Goal: Task Accomplishment & Management: Manage account settings

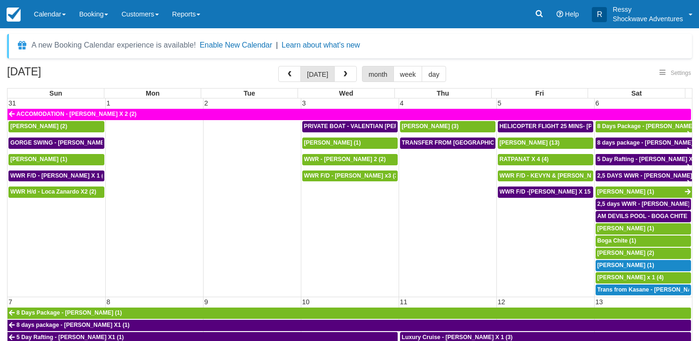
select select
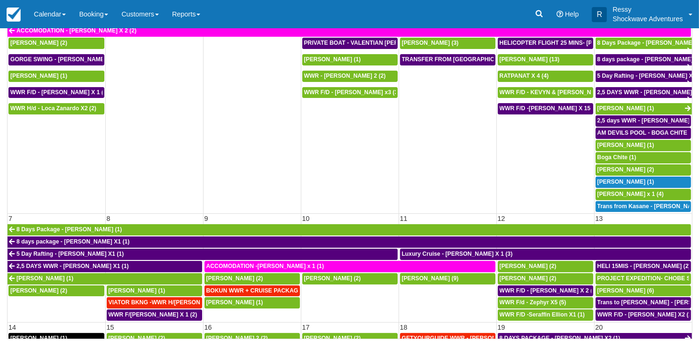
scroll to position [83, 0]
select select
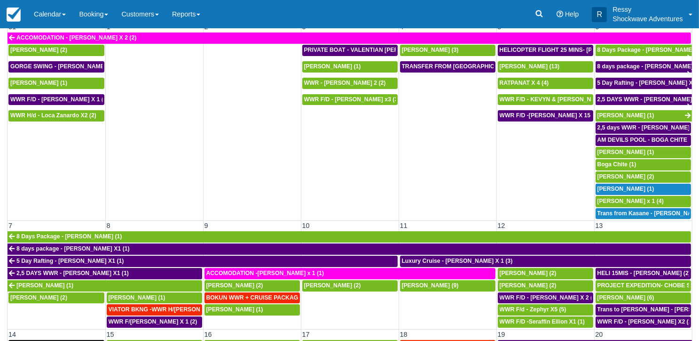
scroll to position [0, 0]
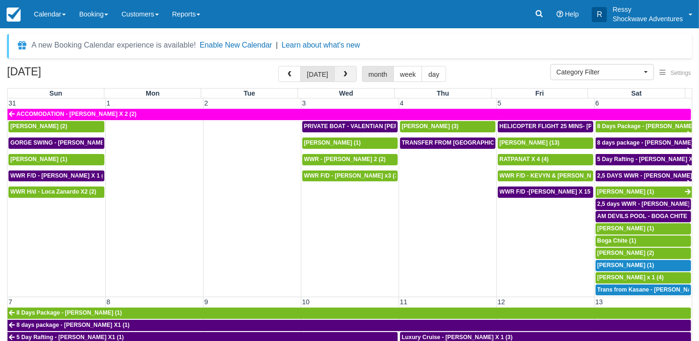
click at [339, 74] on button "button" at bounding box center [345, 74] width 23 height 16
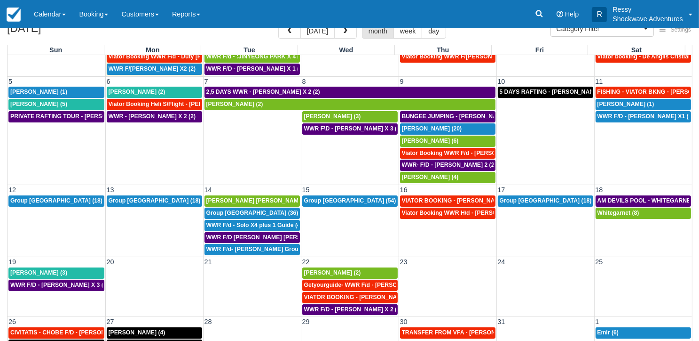
scroll to position [83, 0]
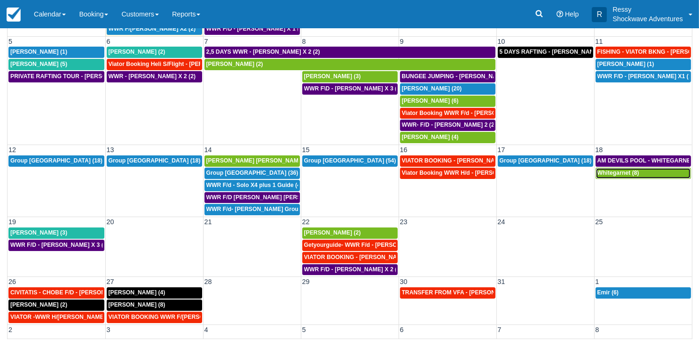
click at [611, 172] on span "Whitegarnet (8)" at bounding box center [619, 172] width 42 height 7
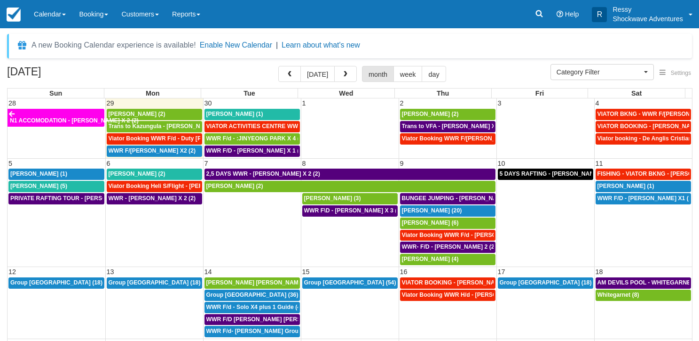
select select
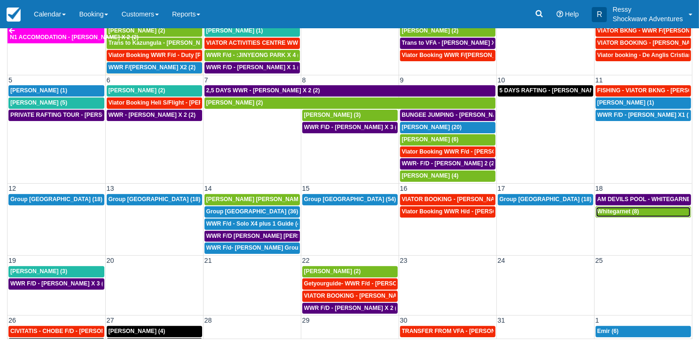
click at [653, 208] on div "Whitegarnet (8)" at bounding box center [644, 212] width 92 height 8
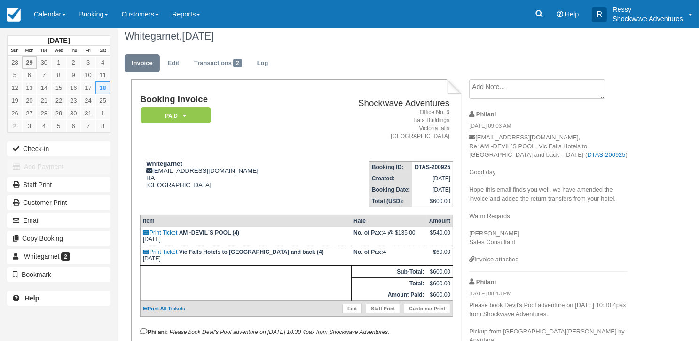
scroll to position [47, 0]
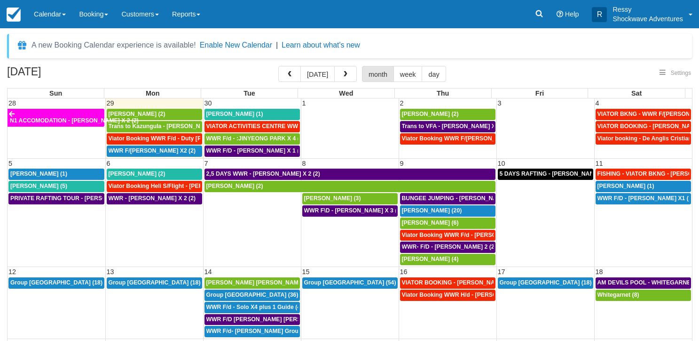
select select
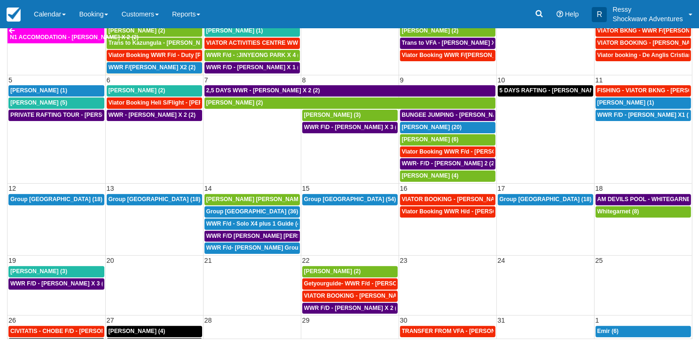
select select
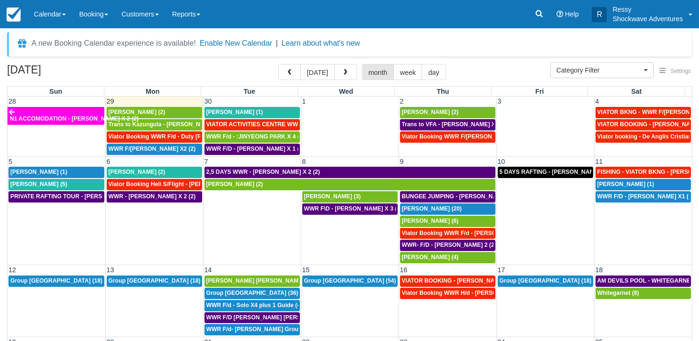
scroll to position [0, 0]
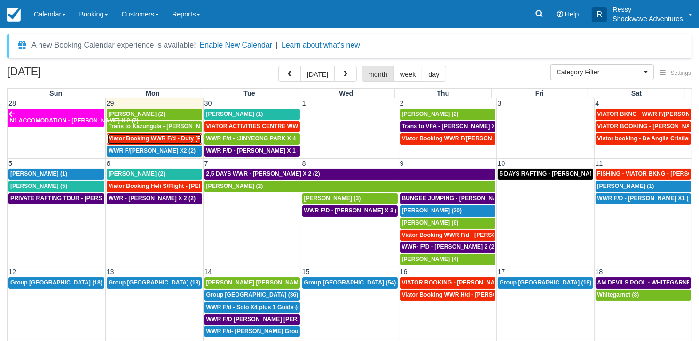
click at [145, 141] on div "Viator Booking WWR F/d - Duty Sarah X 2 (2)" at bounding box center [155, 139] width 92 height 8
select select
